Goal: Information Seeking & Learning: Learn about a topic

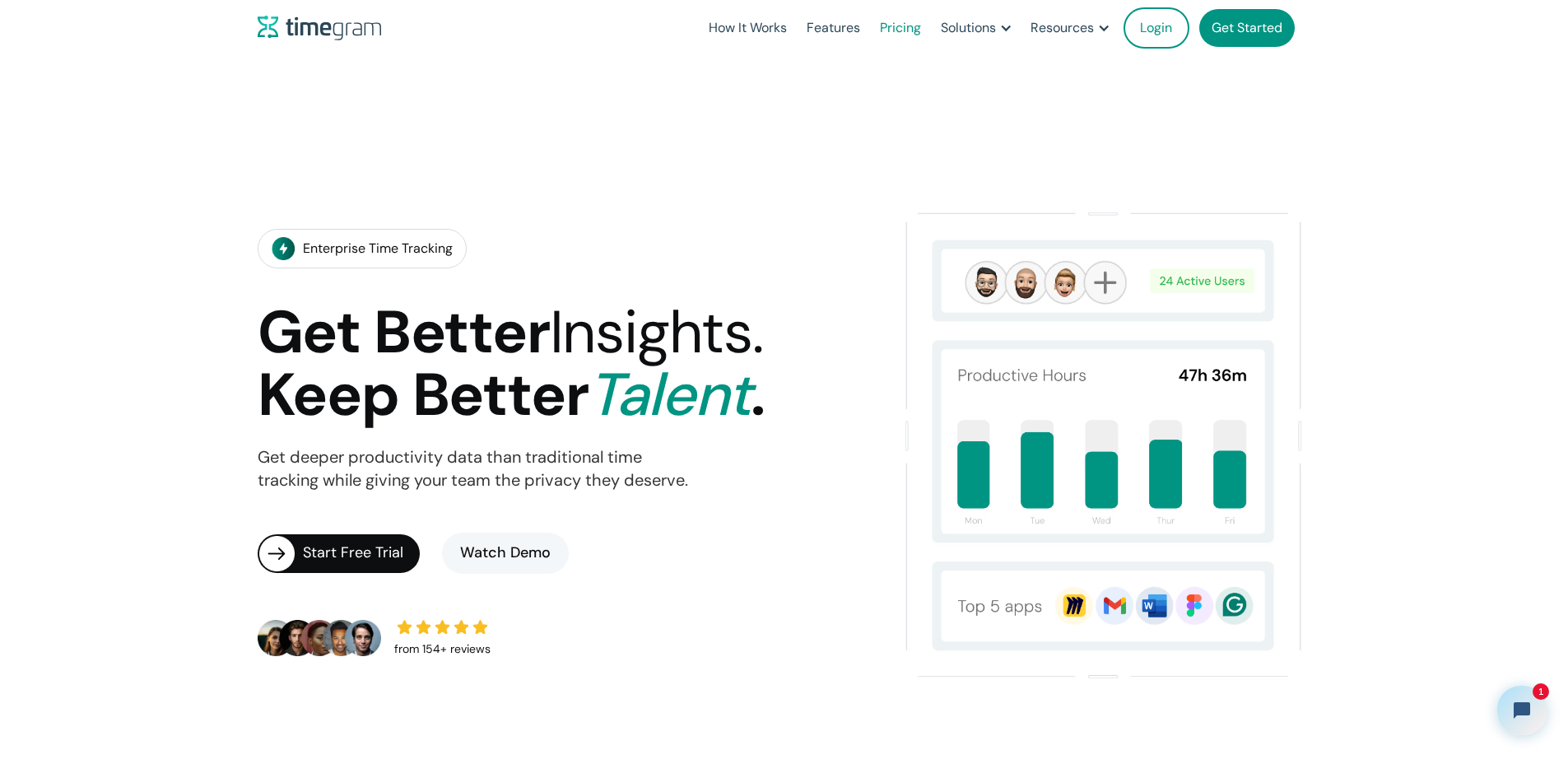
click at [871, 28] on link "Pricing" at bounding box center [901, 27] width 61 height 56
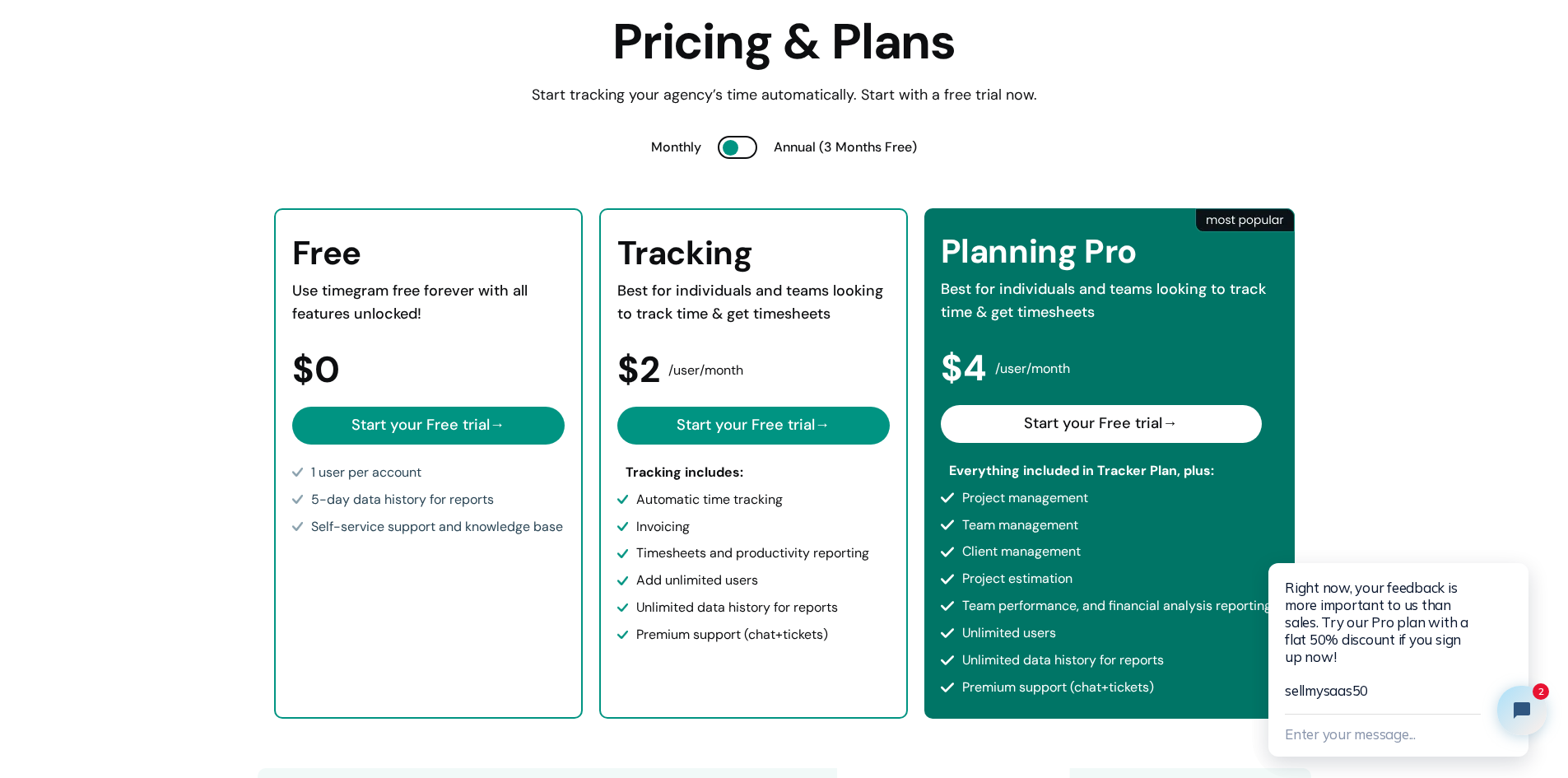
scroll to position [165, 0]
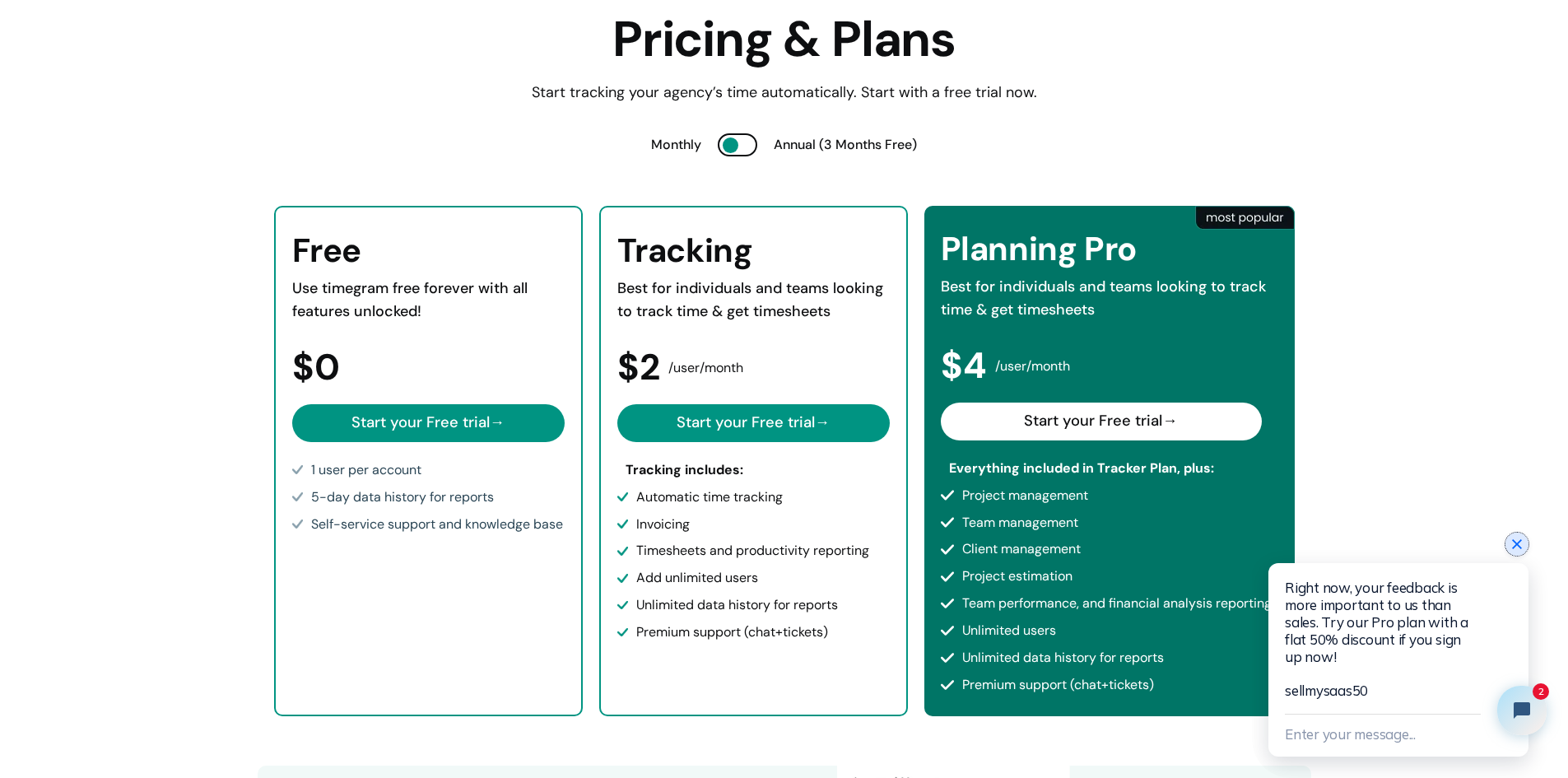
click at [1520, 543] on icon "Close chat widget" at bounding box center [1518, 545] width 16 height 16
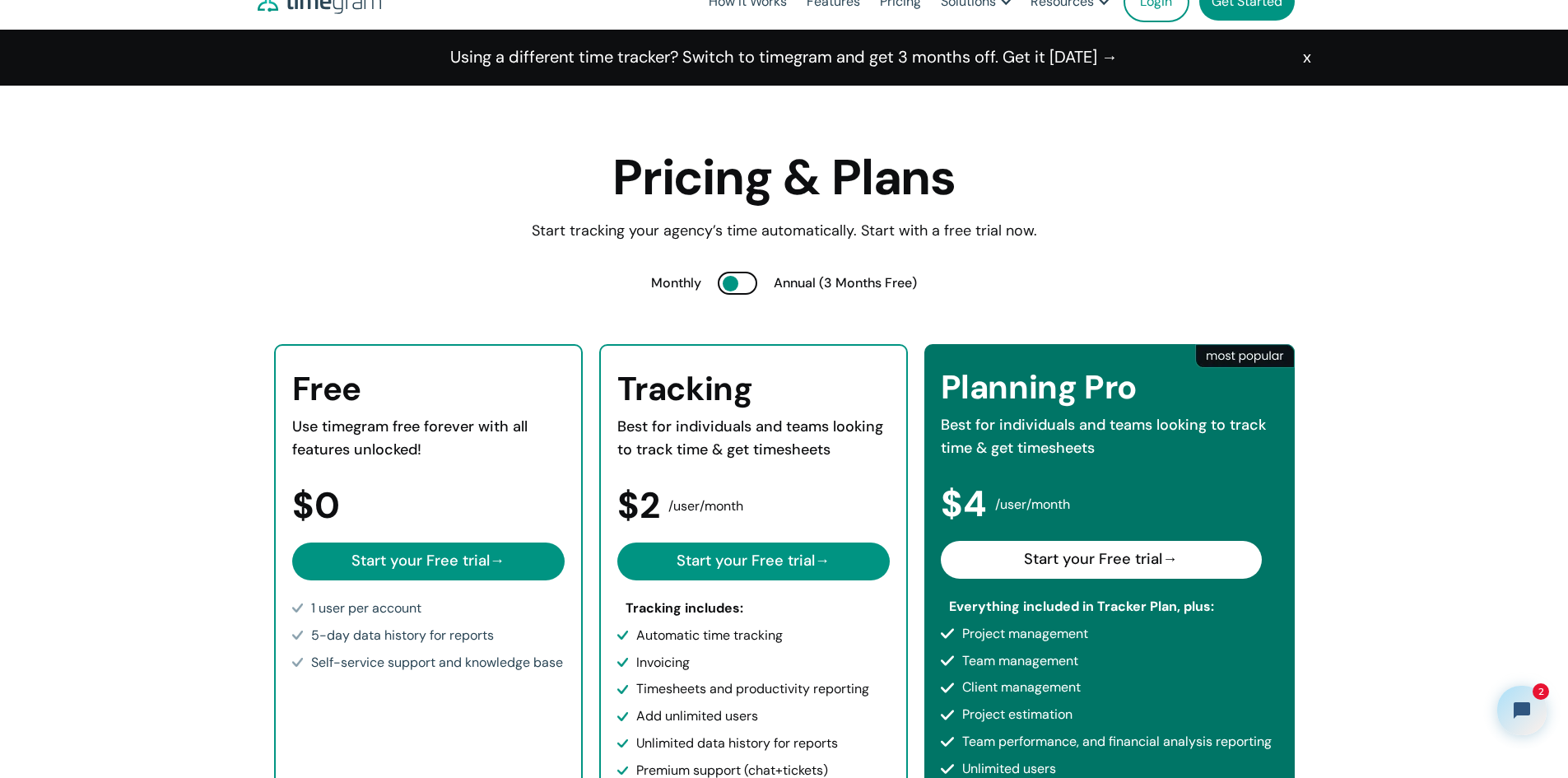
scroll to position [0, 0]
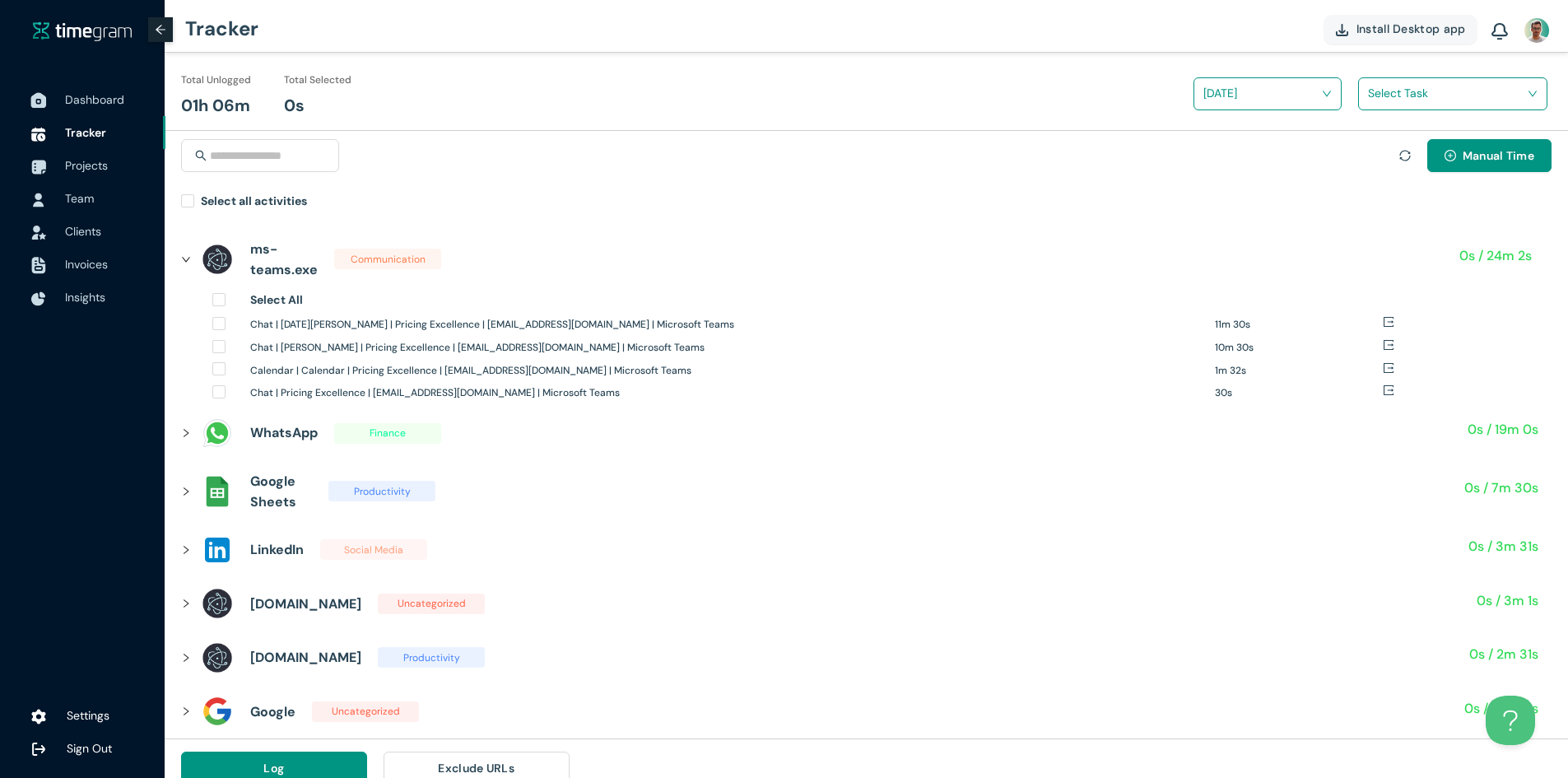
click at [101, 94] on span "Dashboard" at bounding box center [94, 100] width 59 height 15
